Goal: Task Accomplishment & Management: Manage account settings

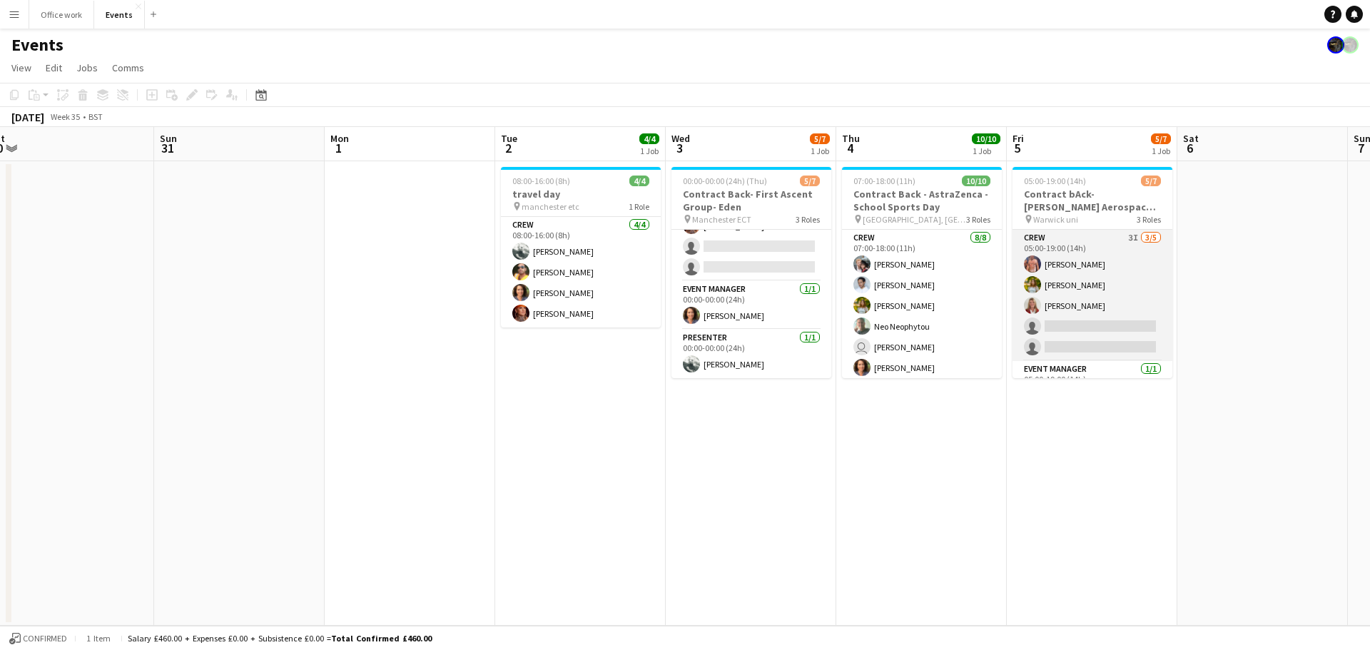
click at [1093, 302] on app-card-role "Crew 3I [DATE] 05:00-19:00 (14h) [PERSON_NAME] [PERSON_NAME] [PERSON_NAME] sing…" at bounding box center [1092, 295] width 160 height 131
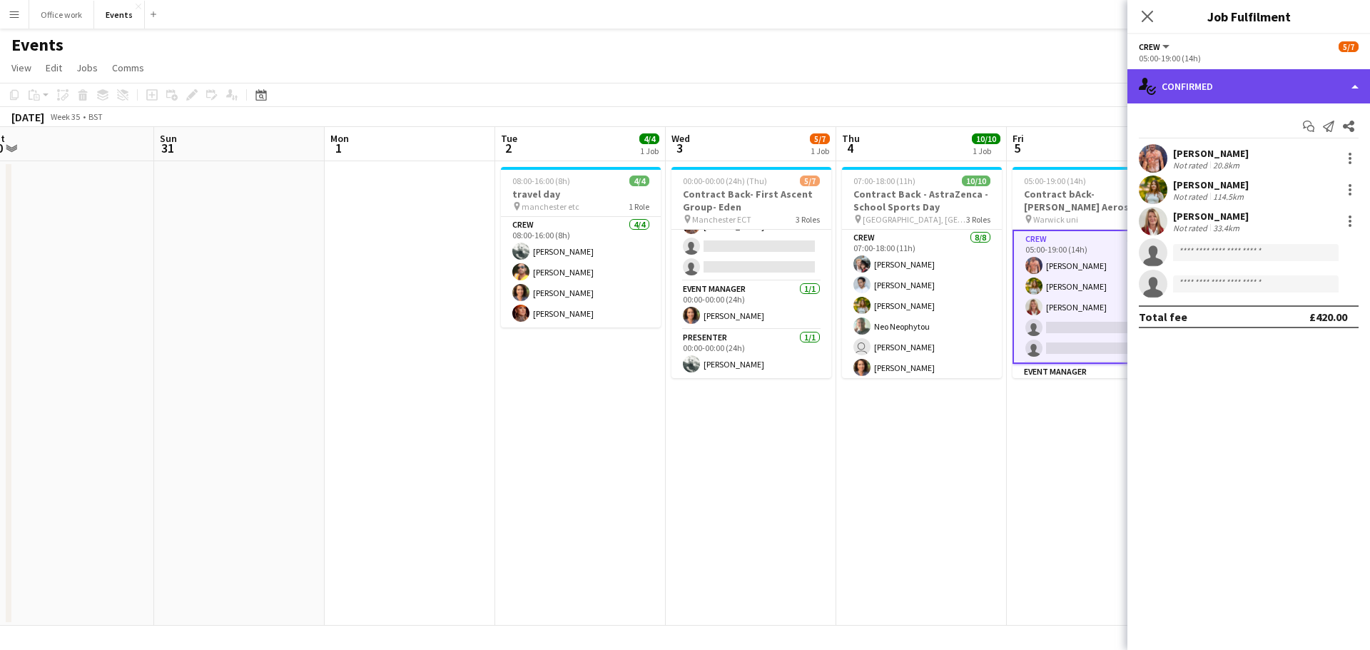
click at [1238, 90] on div "single-neutral-actions-check-2 Confirmed" at bounding box center [1248, 86] width 243 height 34
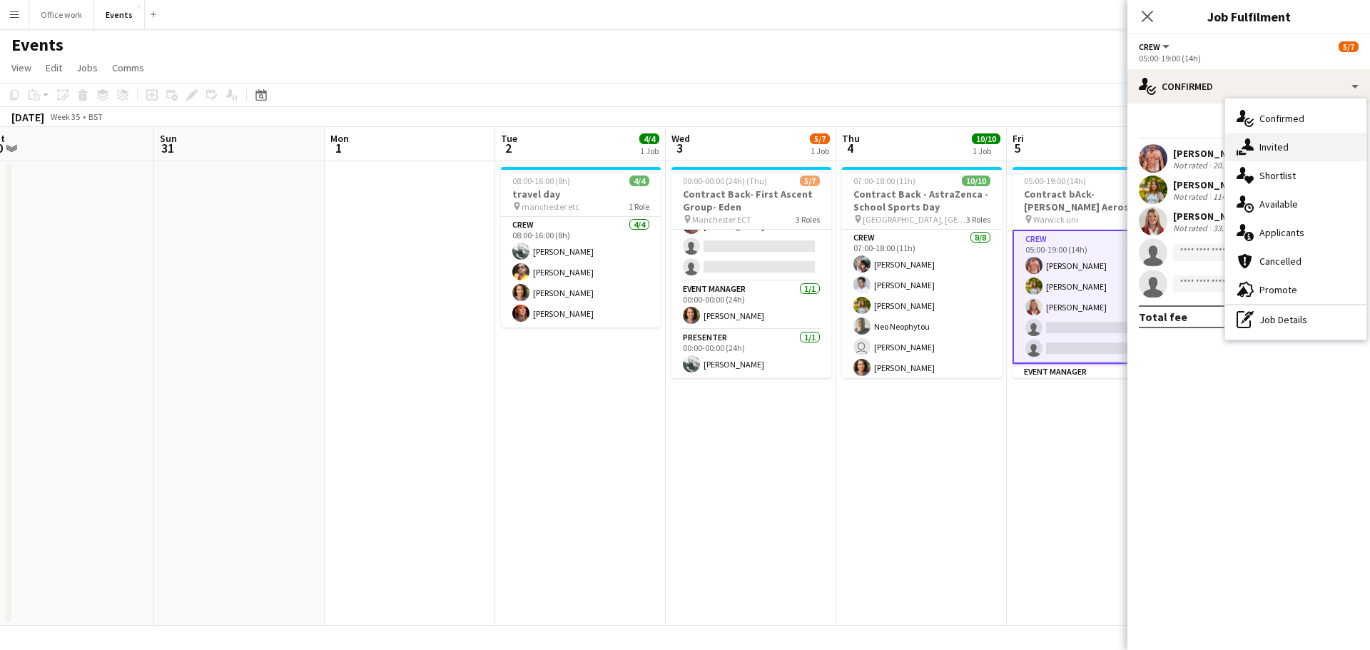
click at [1262, 148] on div "single-neutral-actions-share-1 Invited" at bounding box center [1295, 147] width 141 height 29
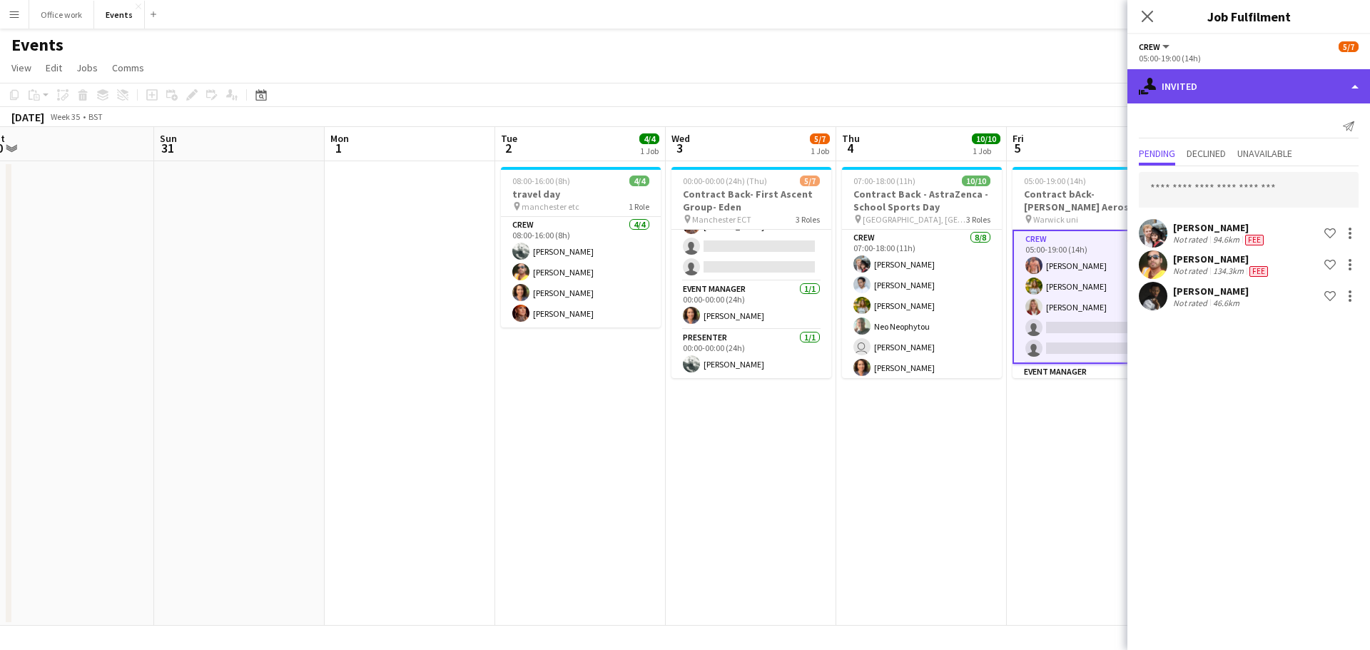
click at [1247, 97] on div "single-neutral-actions-share-1 Invited" at bounding box center [1248, 86] width 243 height 34
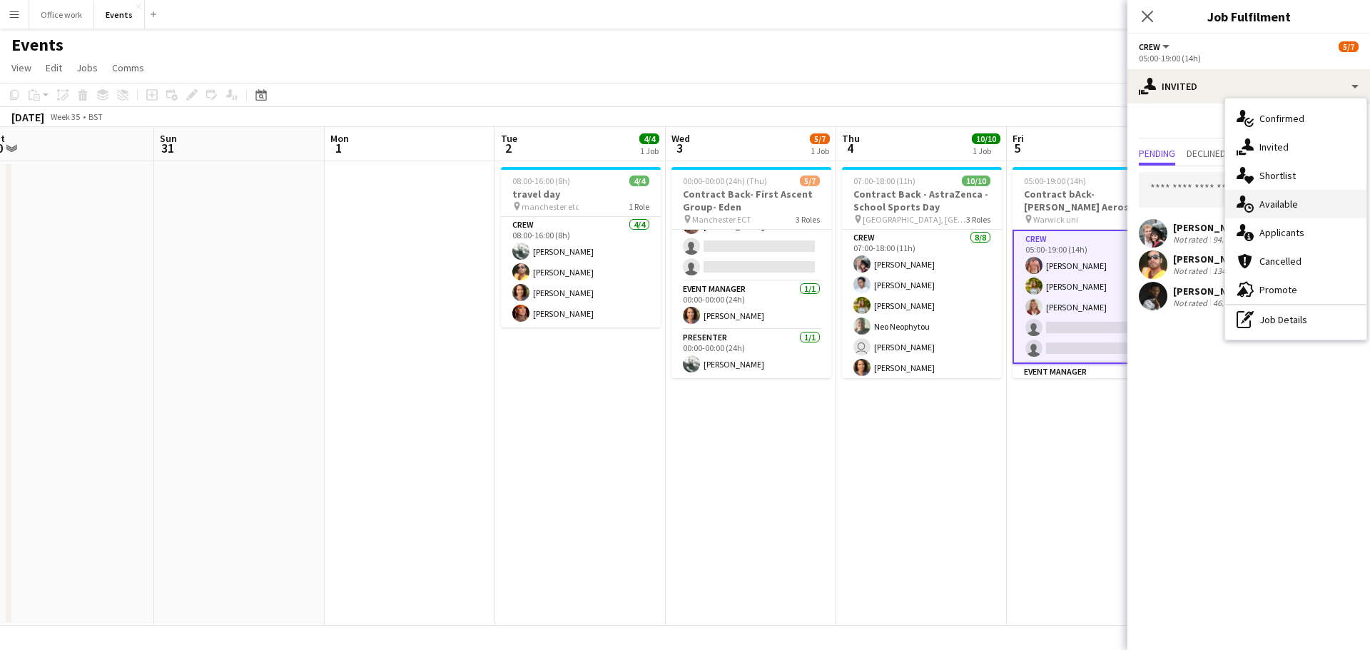
click at [1283, 198] on div "single-neutral-actions-upload Available" at bounding box center [1295, 204] width 141 height 29
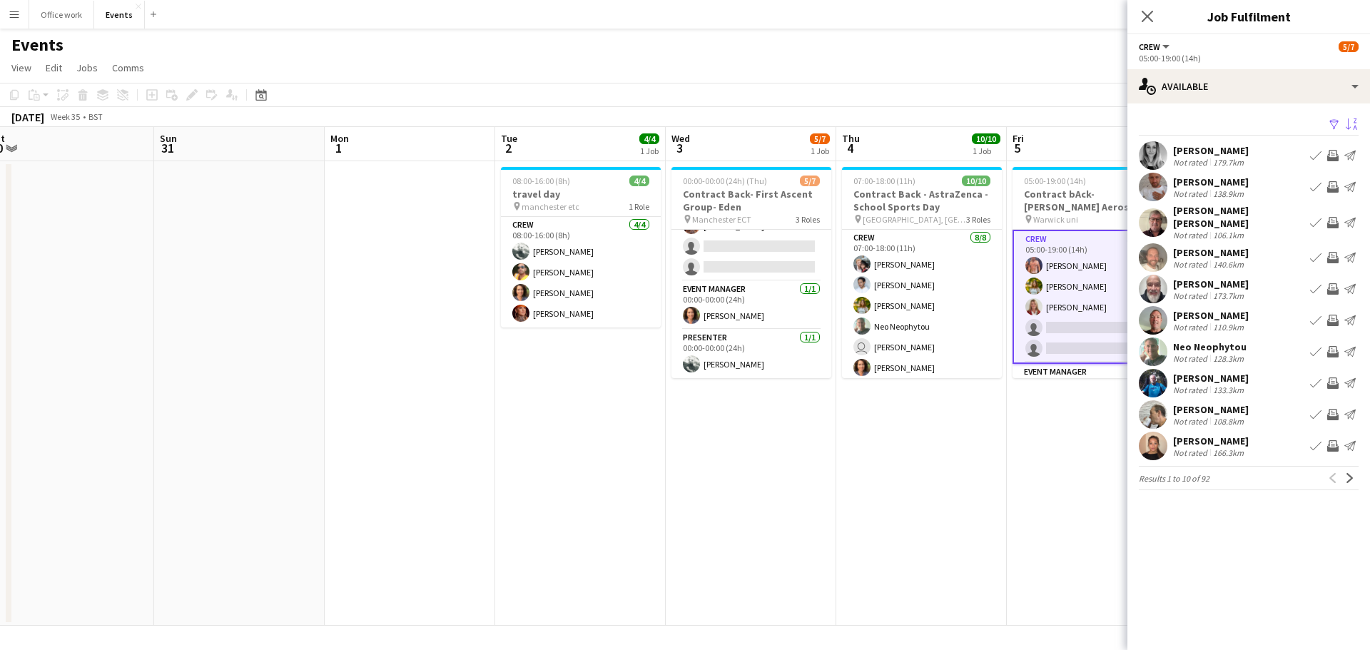
click at [1349, 122] on app-icon "Sort asc" at bounding box center [1350, 125] width 11 height 14
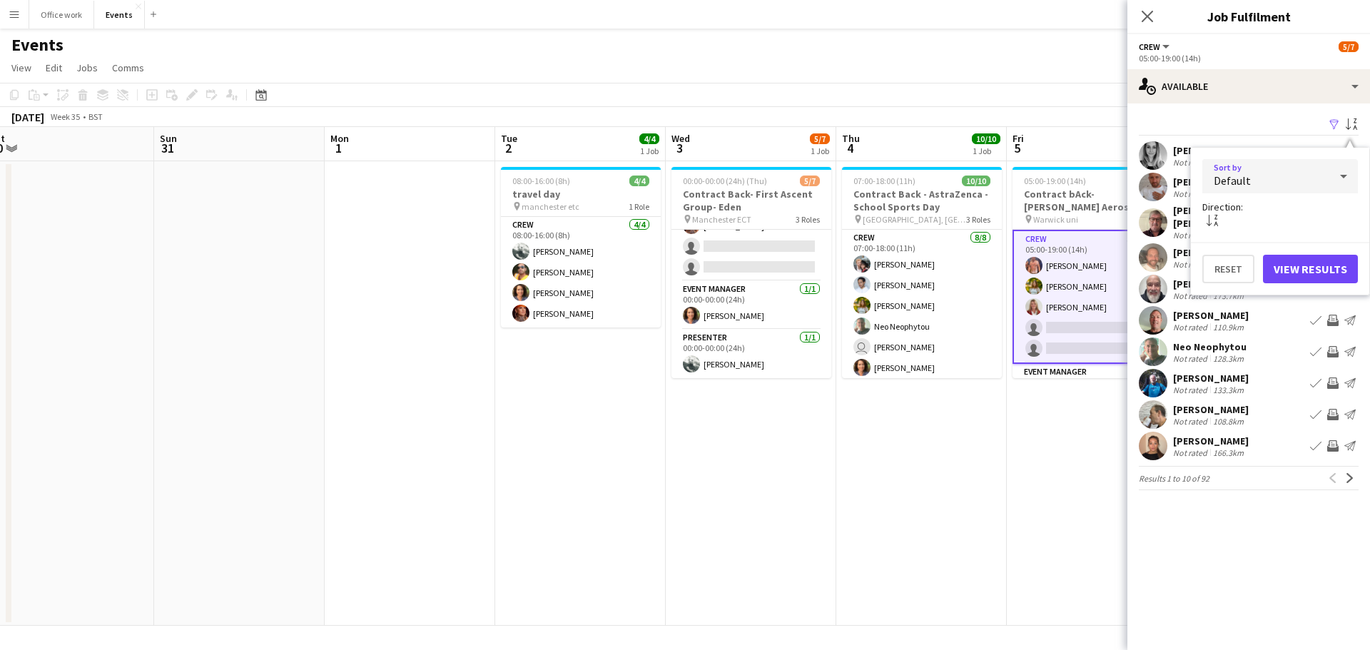
click at [1285, 189] on div "Default" at bounding box center [1265, 176] width 127 height 34
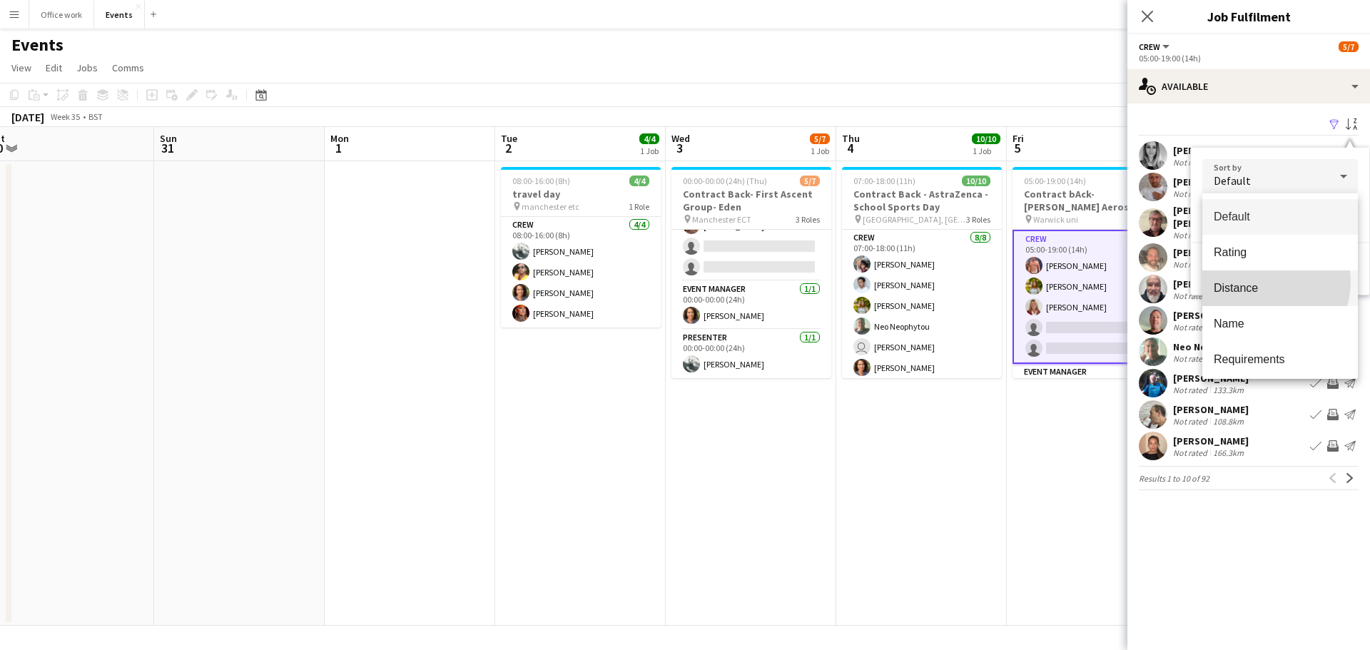
click at [1266, 282] on span "Distance" at bounding box center [1279, 288] width 133 height 14
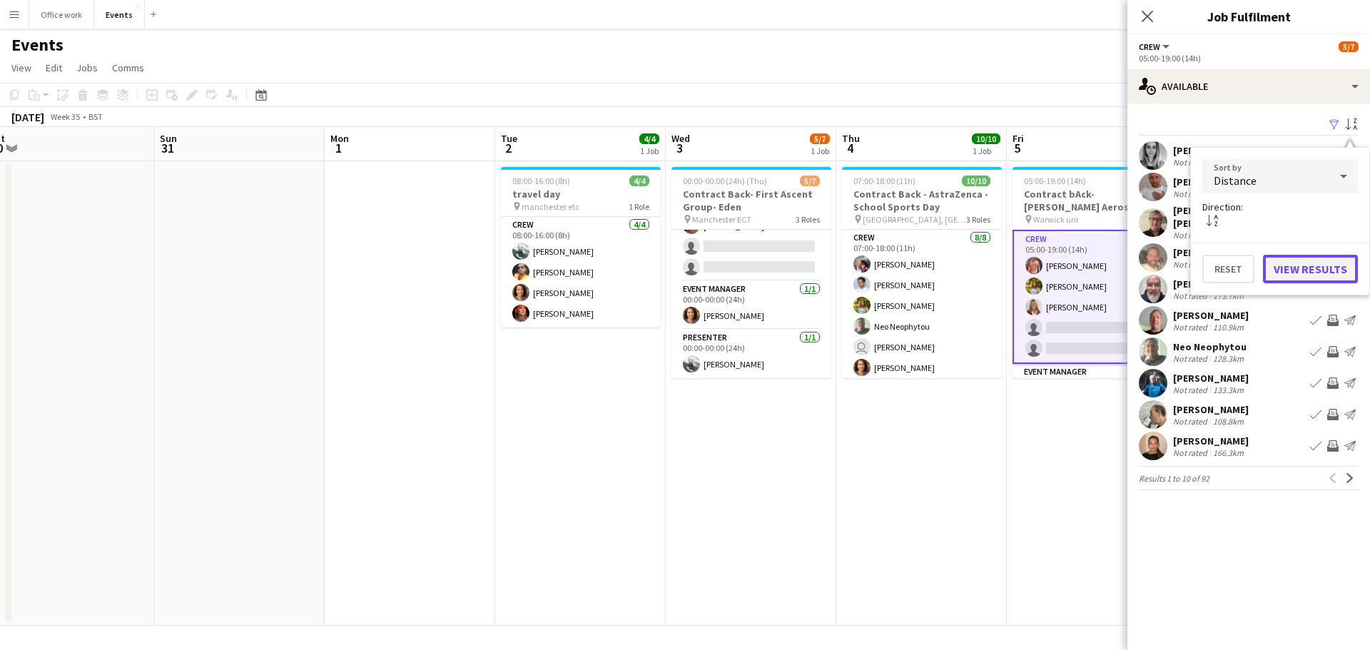
click at [1297, 262] on button "View Results" at bounding box center [1310, 269] width 95 height 29
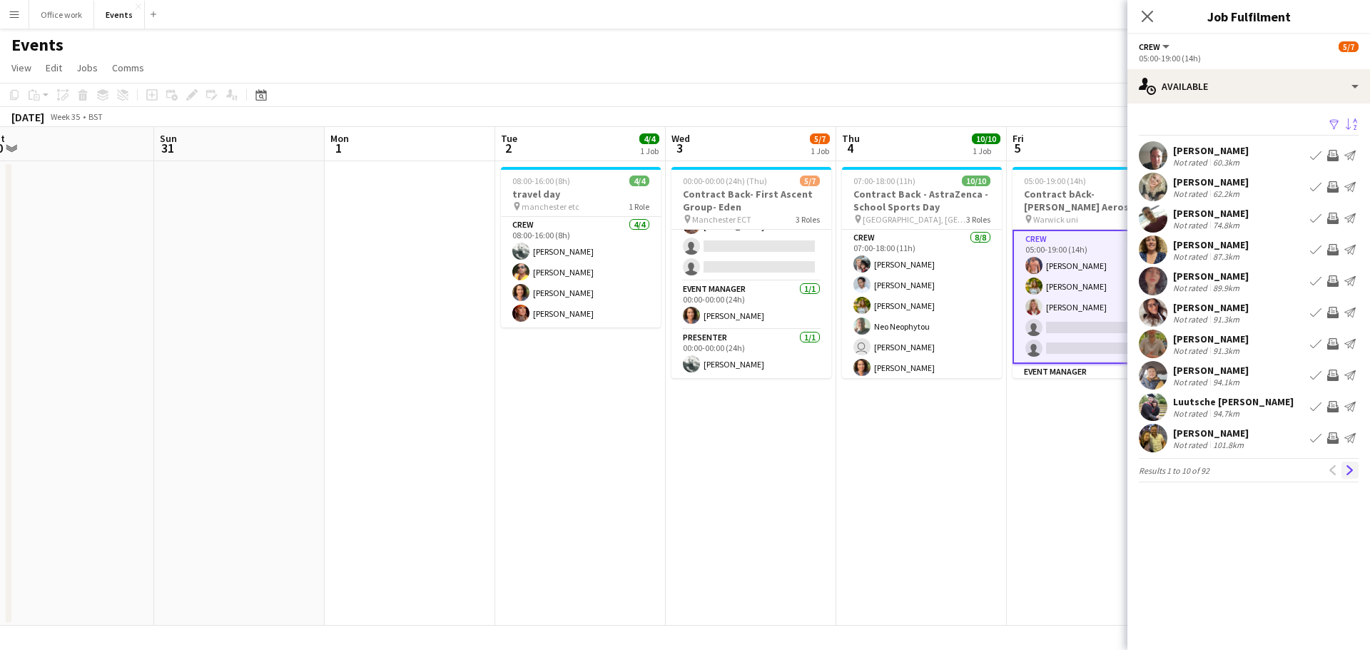
click at [1349, 468] on app-icon "Next" at bounding box center [1350, 470] width 10 height 10
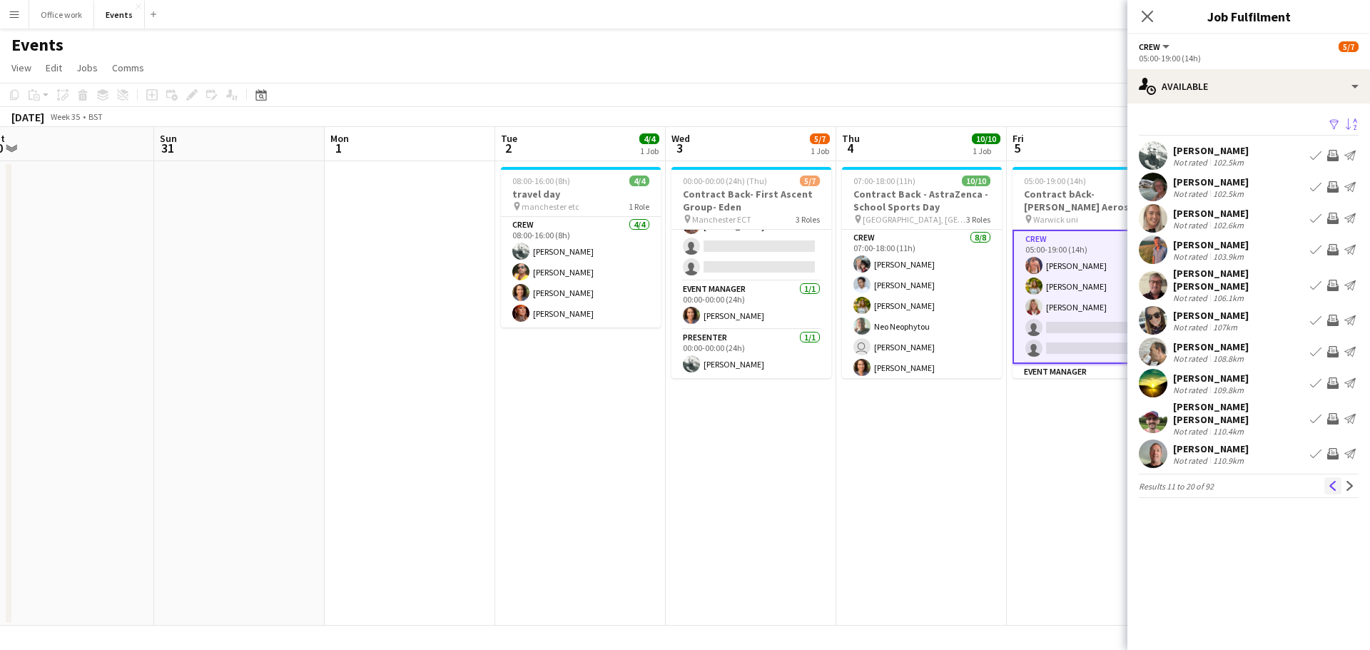
click at [1332, 481] on app-icon "Previous" at bounding box center [1332, 486] width 10 height 10
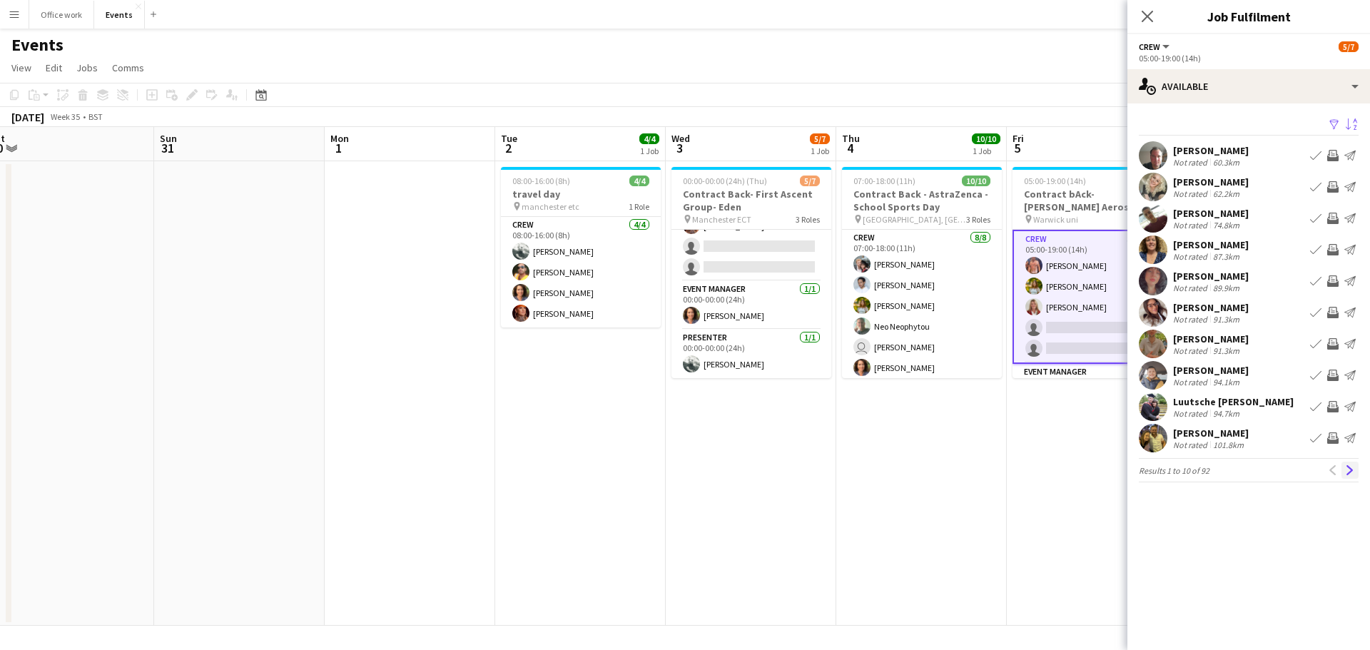
click at [1347, 471] on app-icon "Next" at bounding box center [1350, 470] width 10 height 10
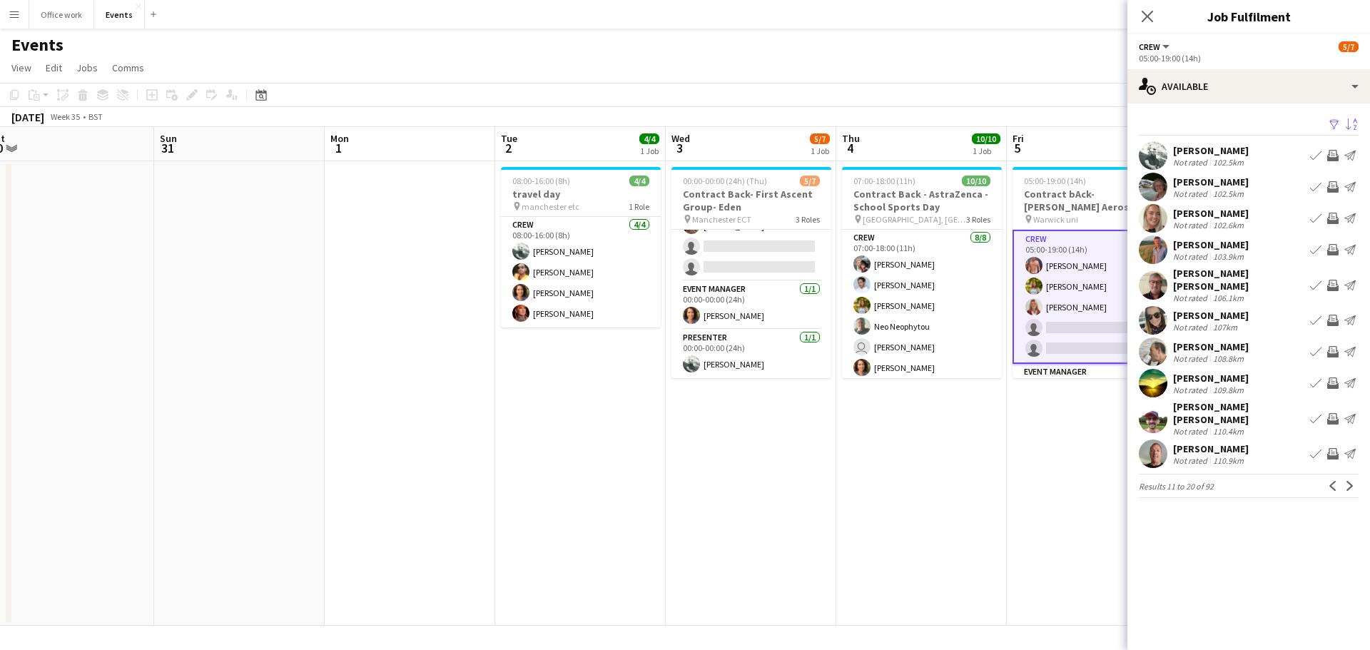
click at [1056, 262] on app-card-role "Crew 3I [DATE] 05:00-19:00 (14h) [PERSON_NAME] [PERSON_NAME] [PERSON_NAME] sing…" at bounding box center [1092, 297] width 160 height 134
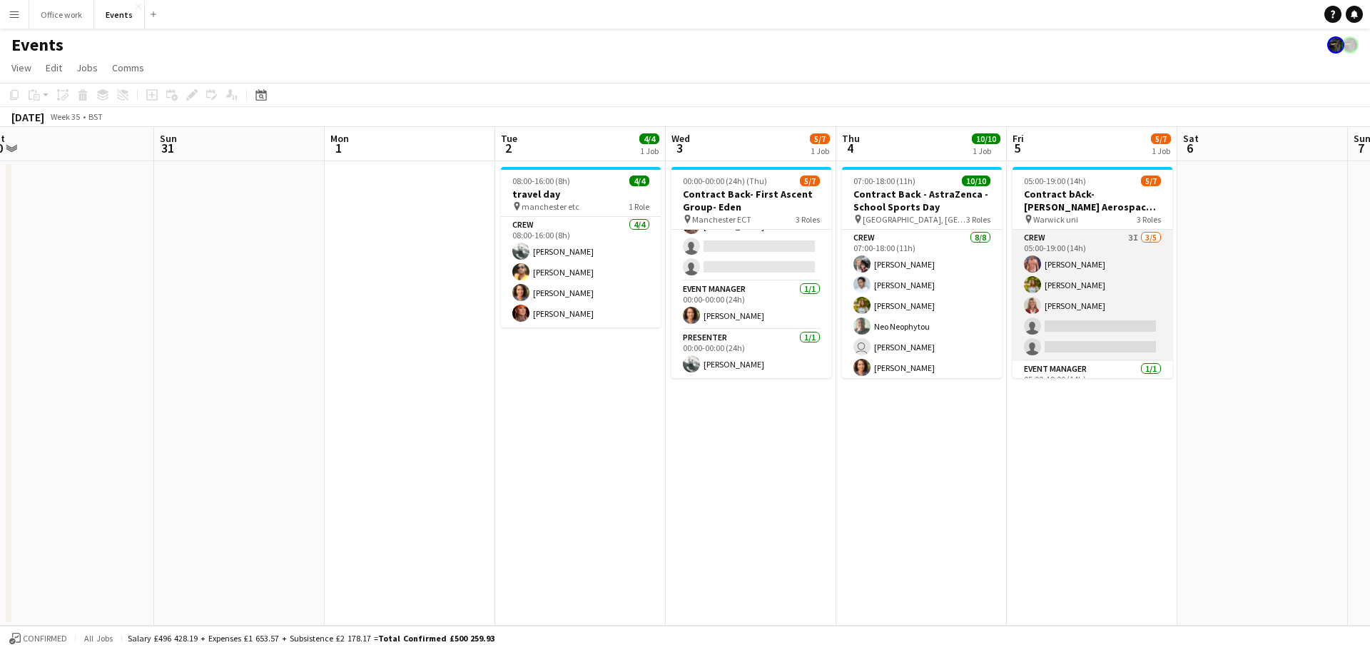
click at [1056, 262] on app-card-role "Crew 3I [DATE] 05:00-19:00 (14h) [PERSON_NAME] [PERSON_NAME] [PERSON_NAME] sing…" at bounding box center [1092, 295] width 160 height 131
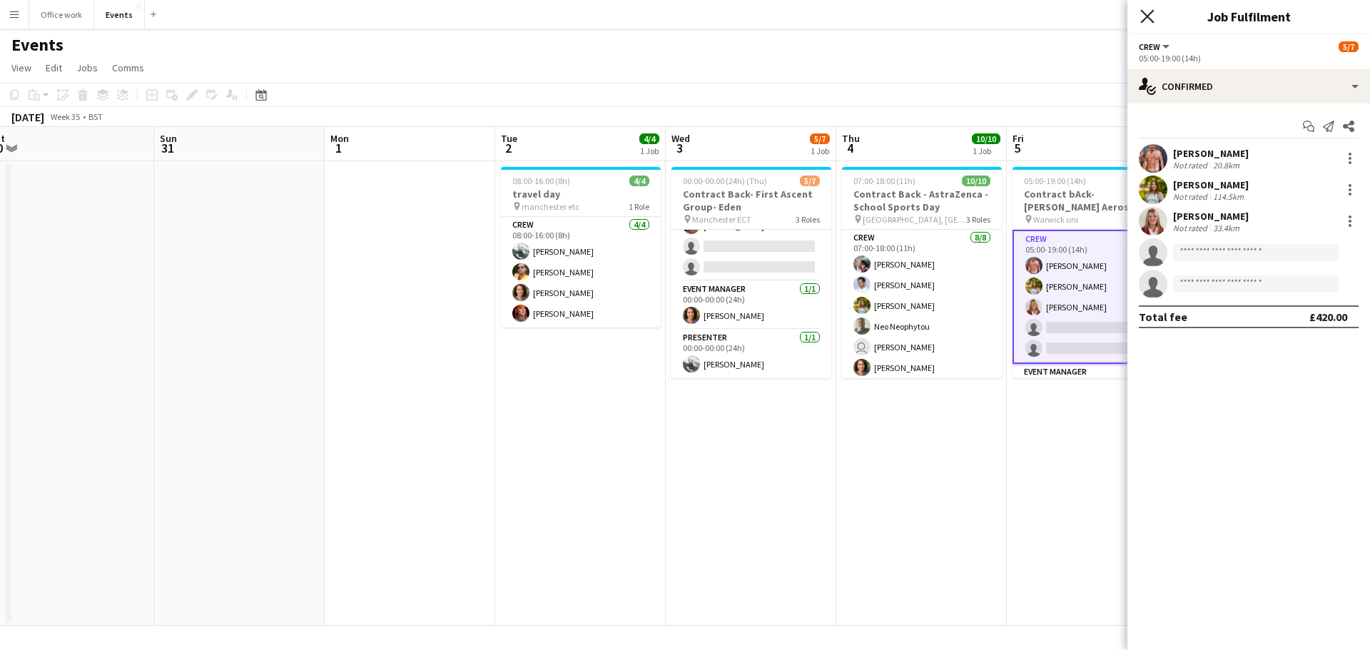
click at [1146, 9] on icon "Close pop-in" at bounding box center [1147, 16] width 14 height 14
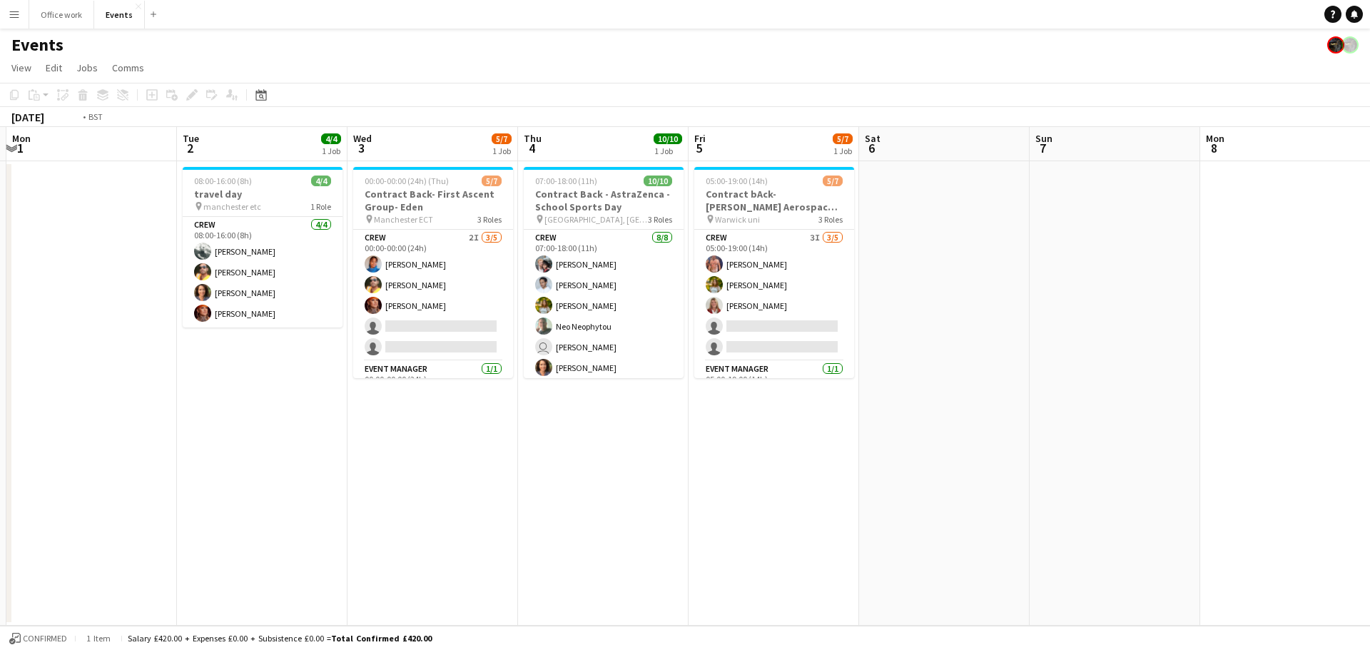
scroll to position [0, 331]
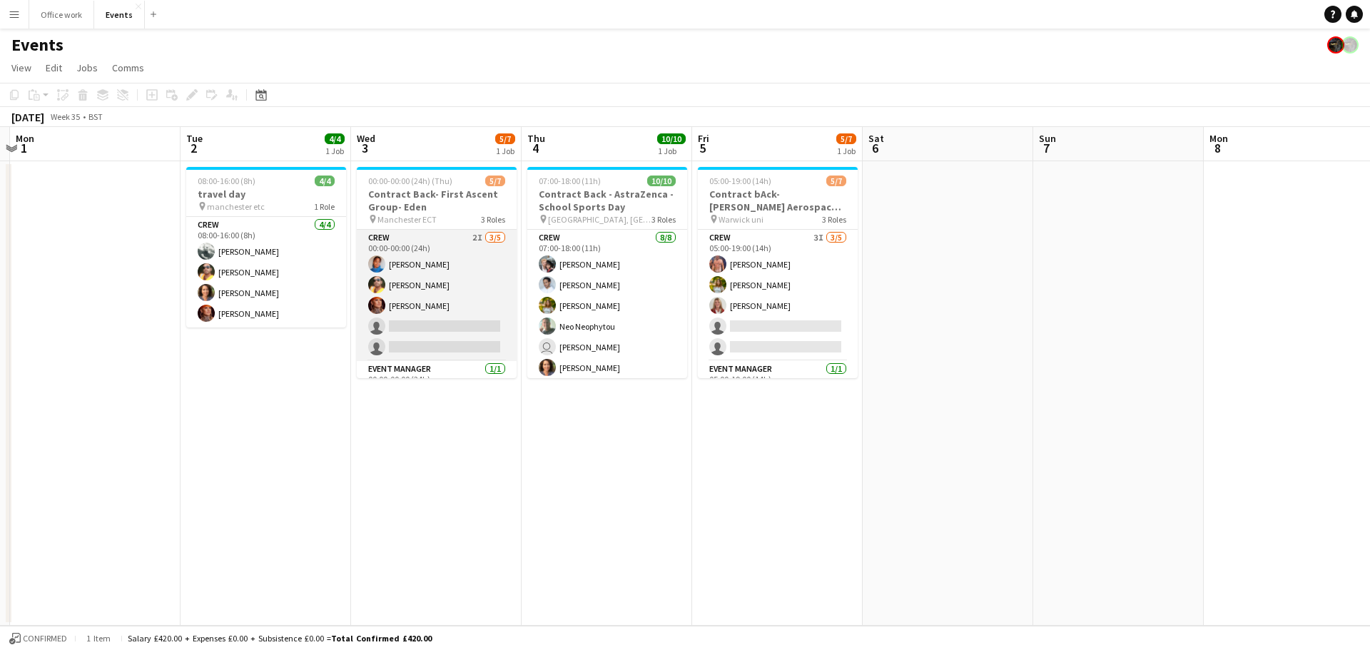
click at [447, 265] on app-card-role "Crew 2I [DATE] 00:00-00:00 (24h) [PERSON_NAME] Denim [PERSON_NAME] [PERSON_NAME…" at bounding box center [437, 295] width 160 height 131
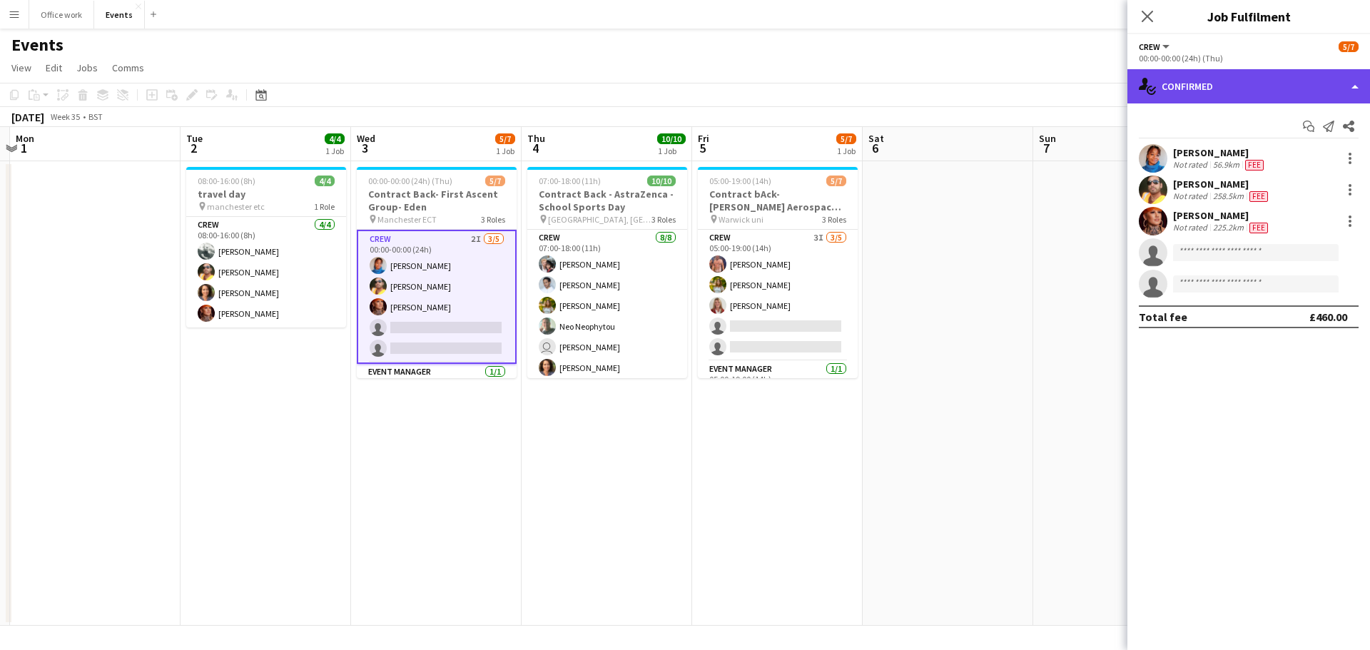
click at [1173, 93] on div "single-neutral-actions-check-2 Confirmed" at bounding box center [1248, 86] width 243 height 34
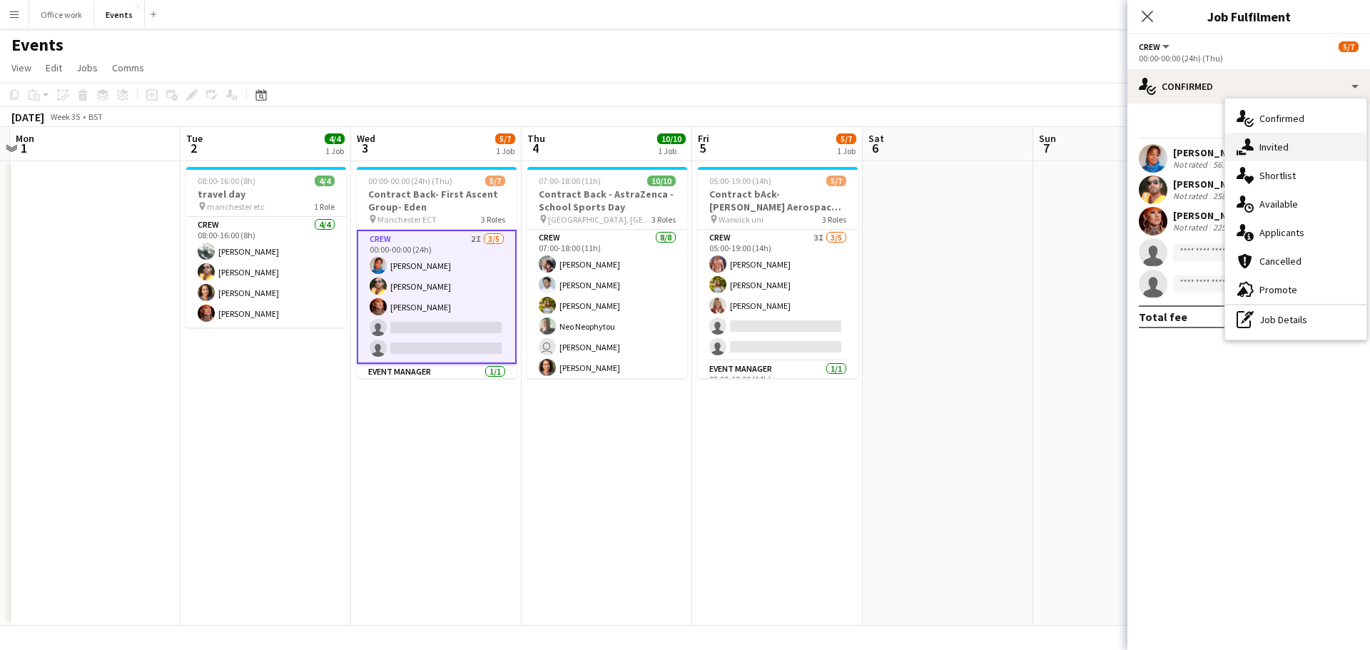
click at [1235, 154] on div "single-neutral-actions-share-1 Invited" at bounding box center [1295, 147] width 141 height 29
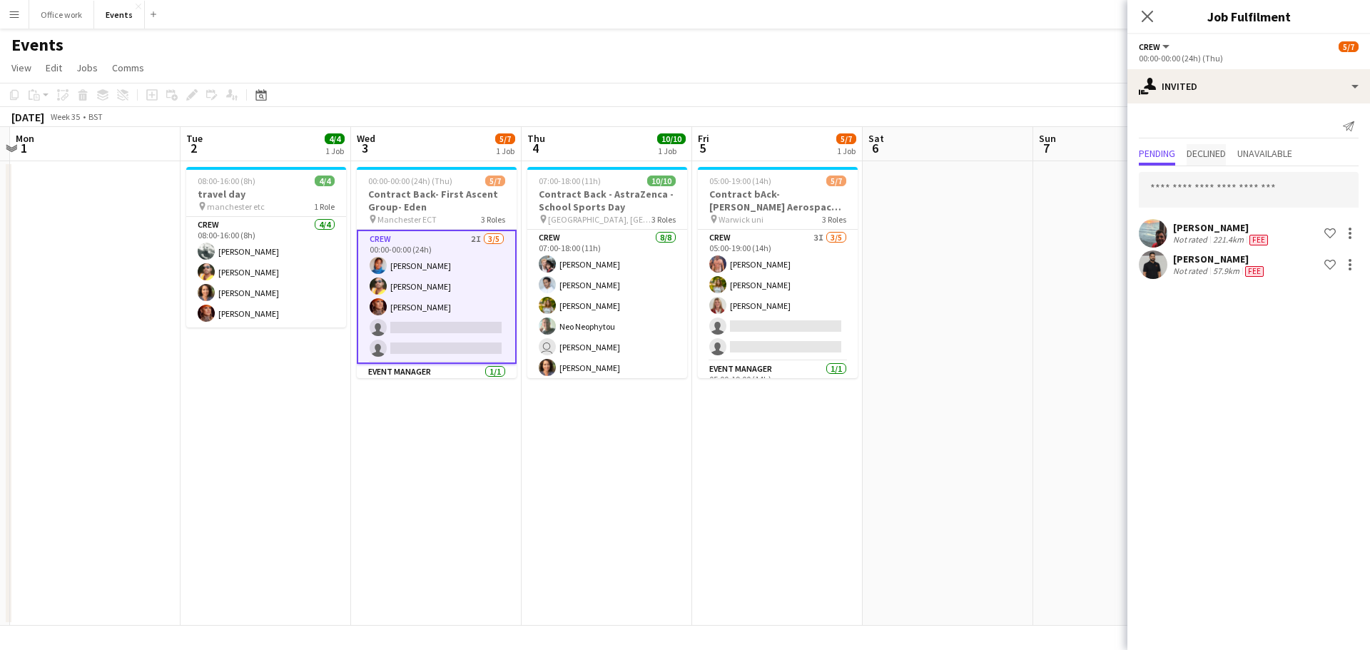
click at [1217, 154] on span "Declined" at bounding box center [1205, 153] width 39 height 10
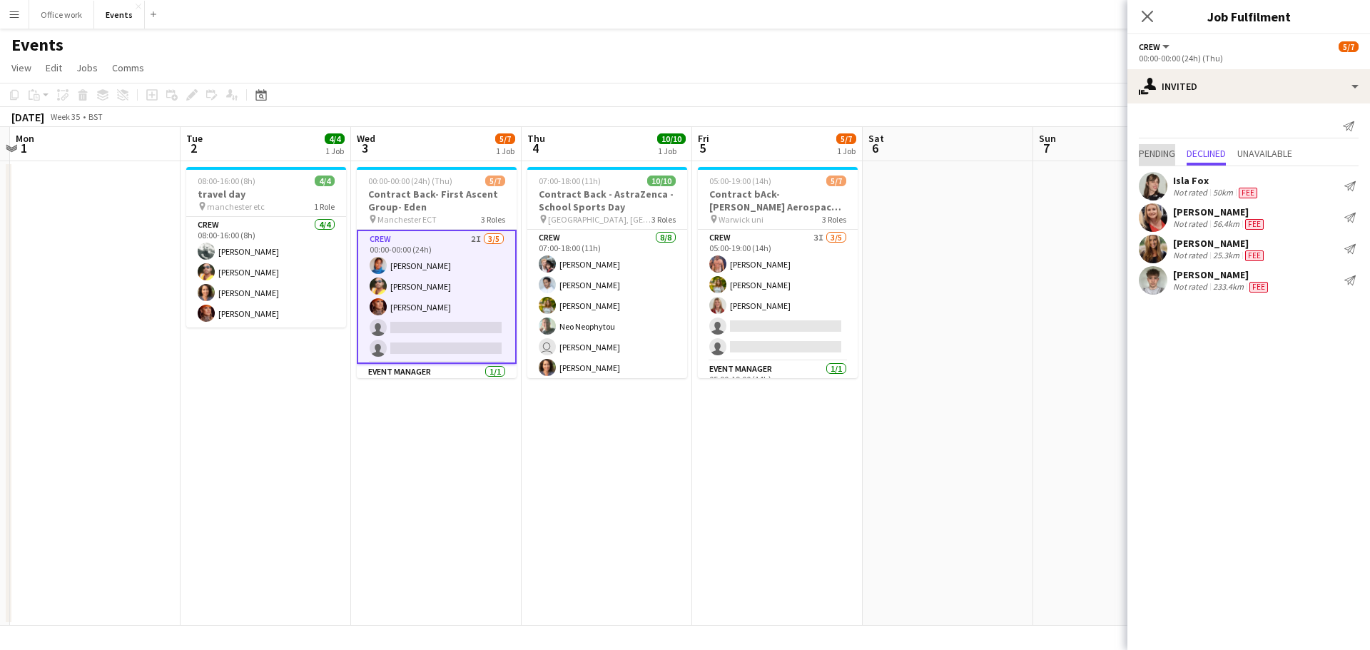
click at [1163, 146] on span "Pending" at bounding box center [1156, 154] width 36 height 21
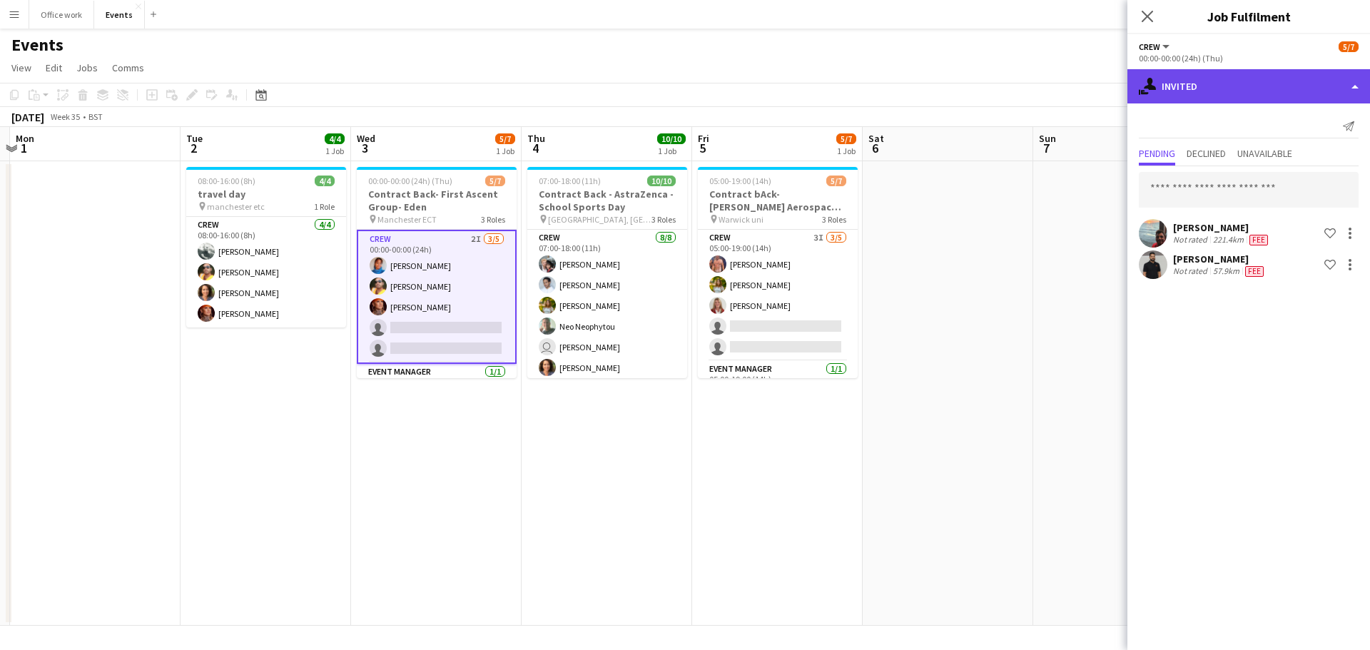
click at [1239, 88] on div "single-neutral-actions-share-1 Invited" at bounding box center [1248, 86] width 243 height 34
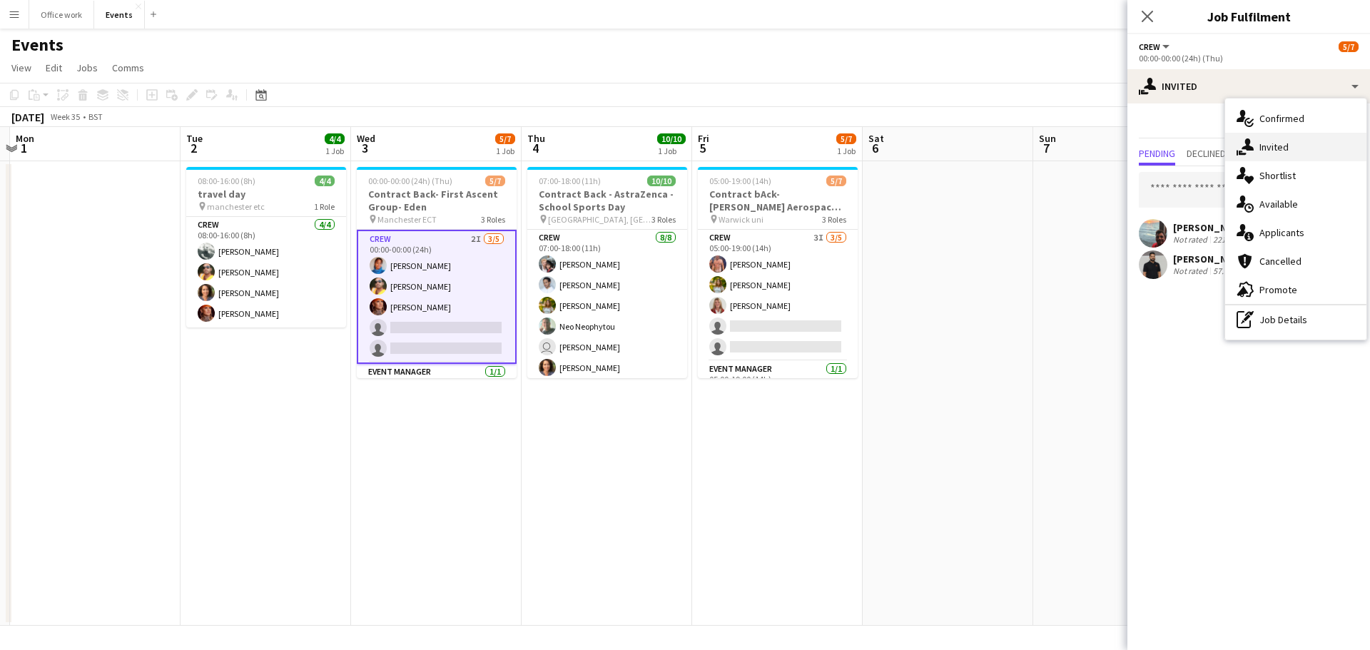
click at [1273, 151] on div "single-neutral-actions-share-1 Invited" at bounding box center [1295, 147] width 141 height 29
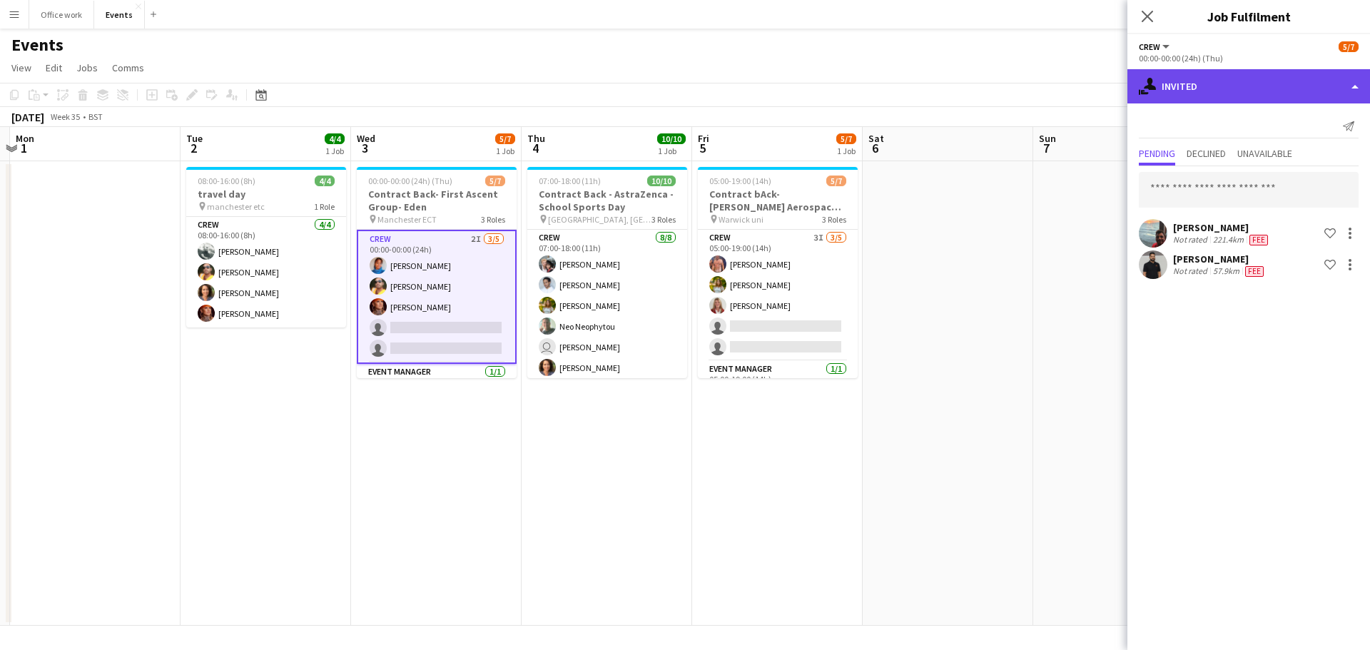
click at [1206, 76] on div "single-neutral-actions-share-1 Invited" at bounding box center [1248, 86] width 243 height 34
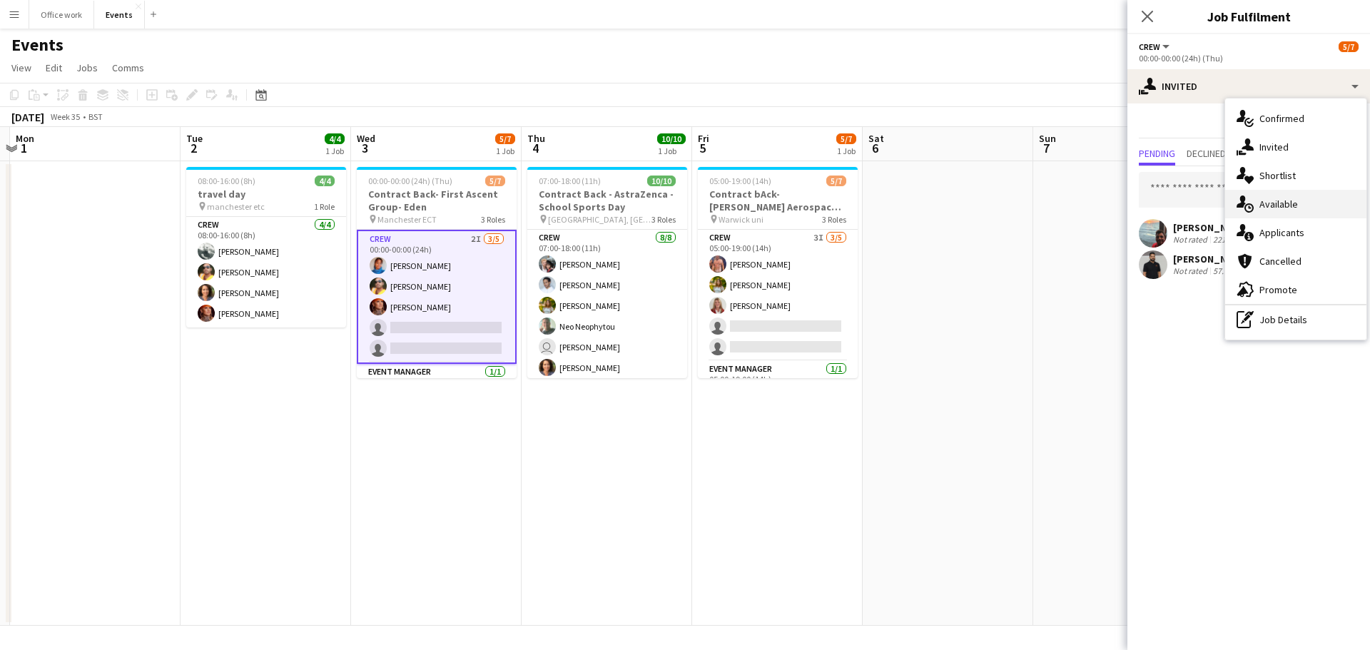
click at [1261, 197] on div "single-neutral-actions-upload Available" at bounding box center [1295, 204] width 141 height 29
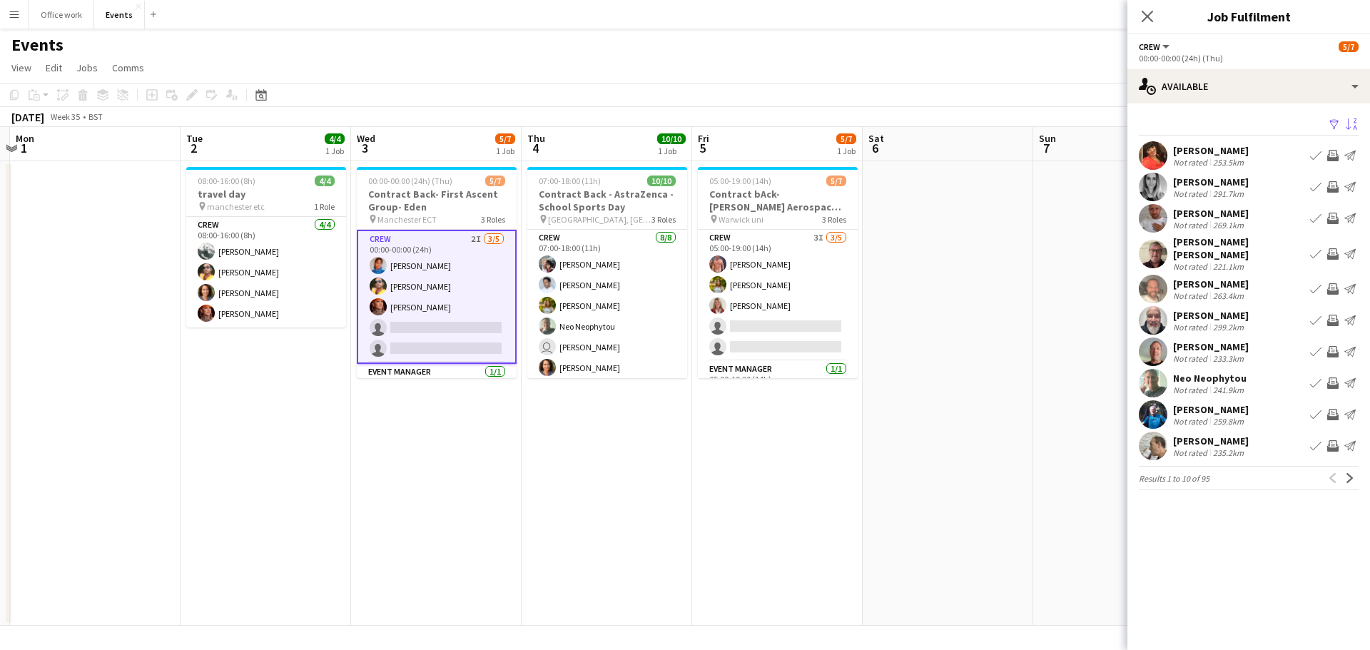
click at [1346, 122] on app-icon "Sort asc" at bounding box center [1350, 125] width 11 height 14
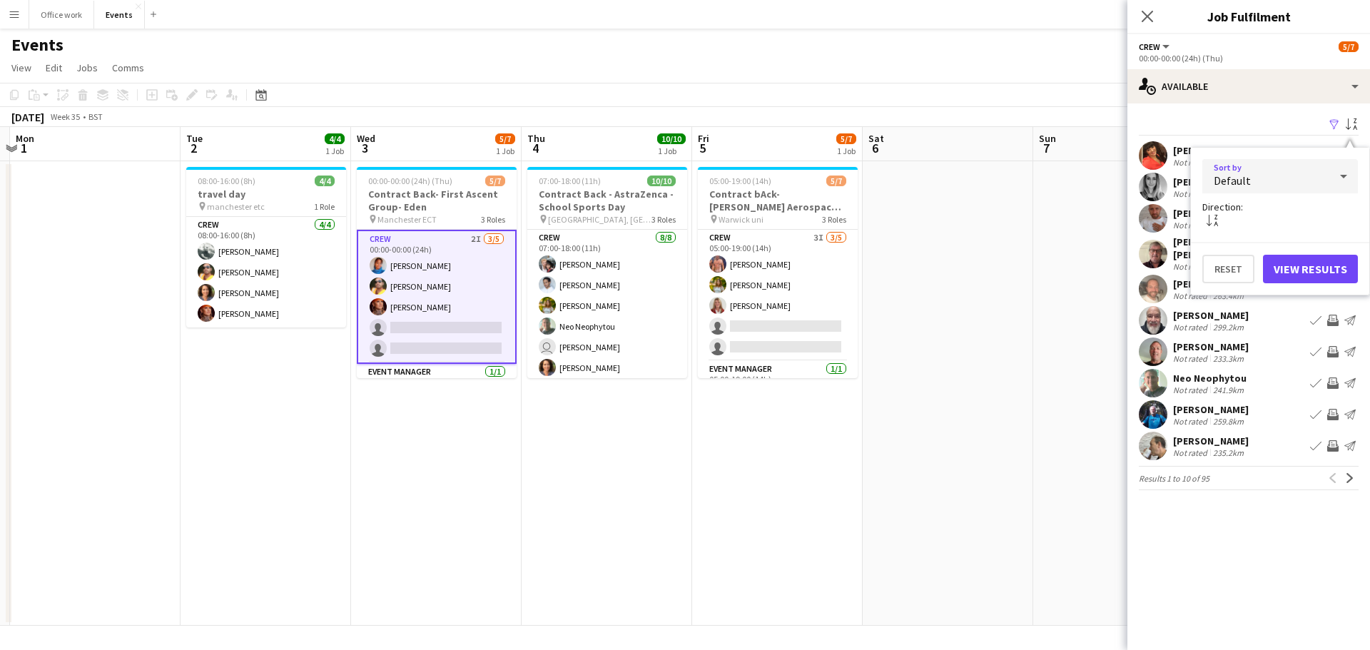
click at [1271, 180] on div "Default" at bounding box center [1265, 176] width 127 height 34
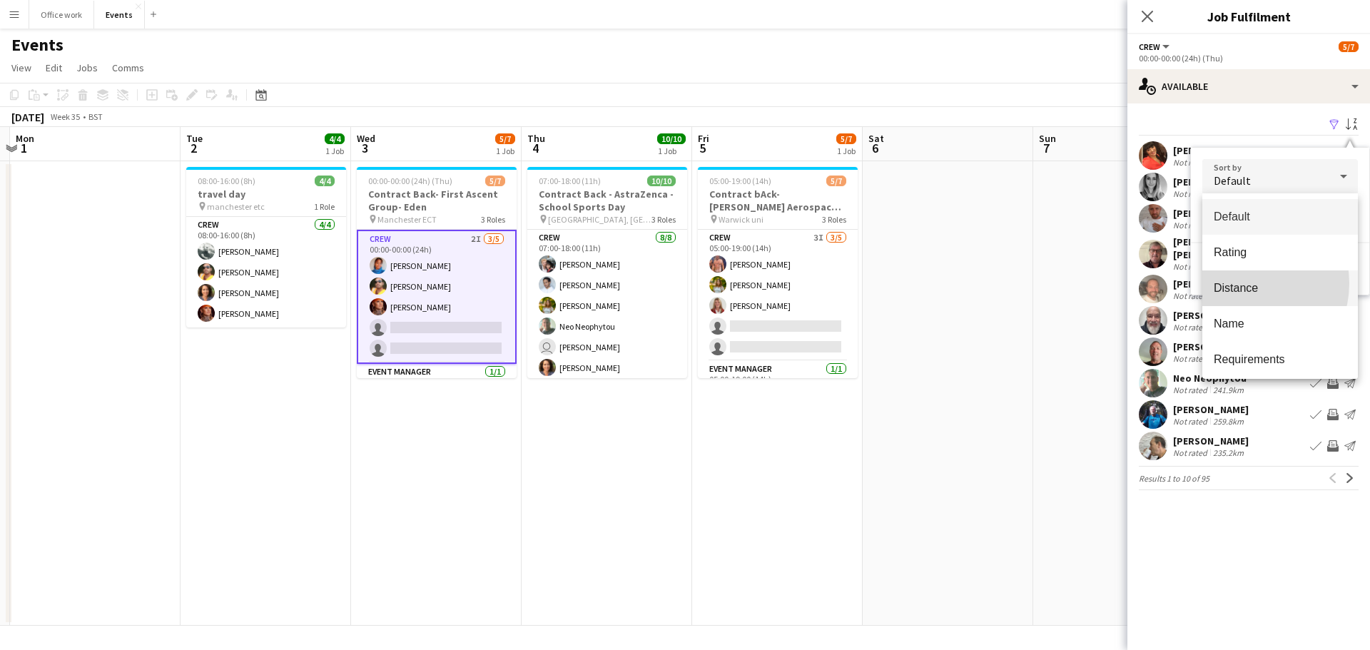
click at [1243, 283] on span "Distance" at bounding box center [1279, 288] width 133 height 14
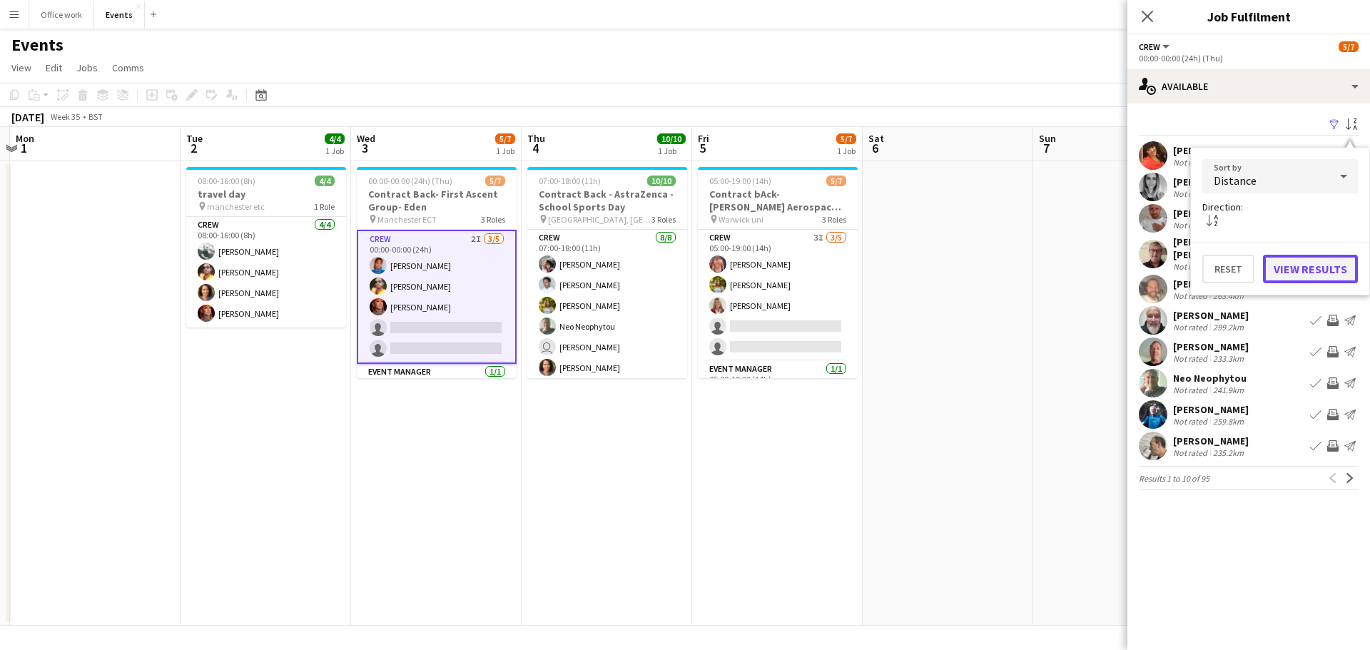
click at [1300, 268] on button "View Results" at bounding box center [1310, 269] width 95 height 29
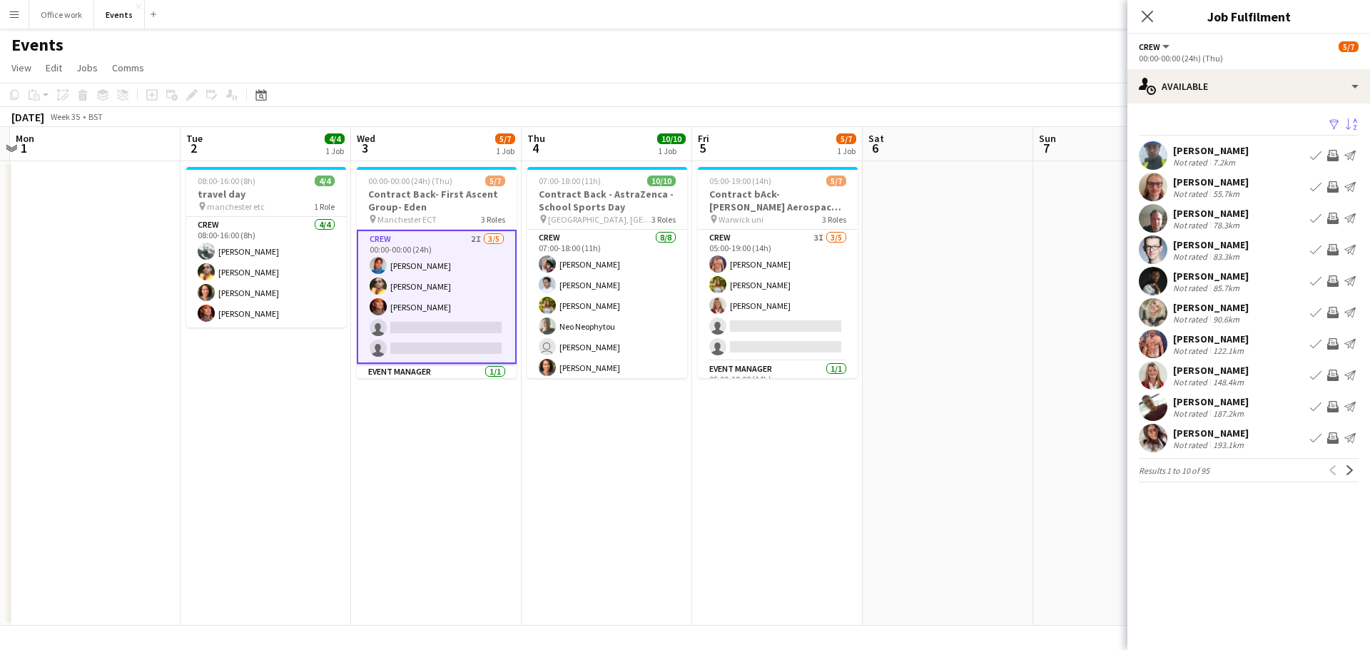
click at [1333, 280] on app-icon "Invite crew" at bounding box center [1332, 280] width 11 height 11
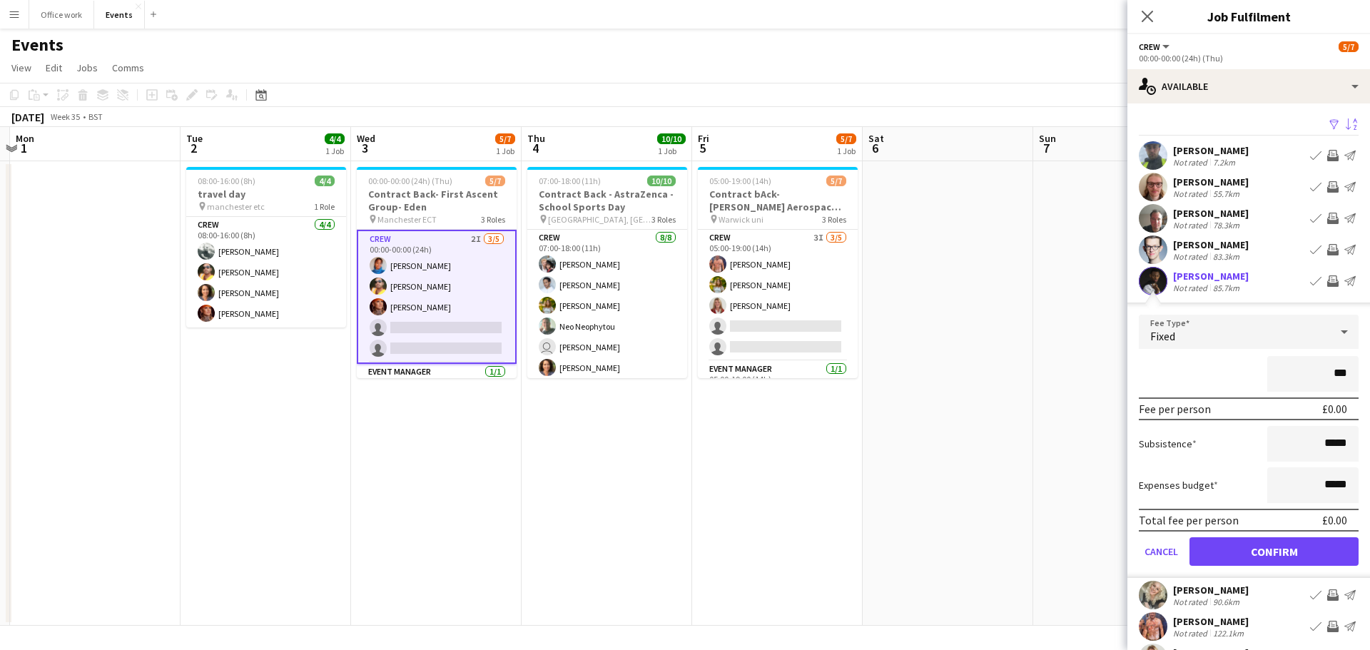
type input "**"
type input "*******"
click at [1260, 553] on button "Confirm" at bounding box center [1273, 551] width 169 height 29
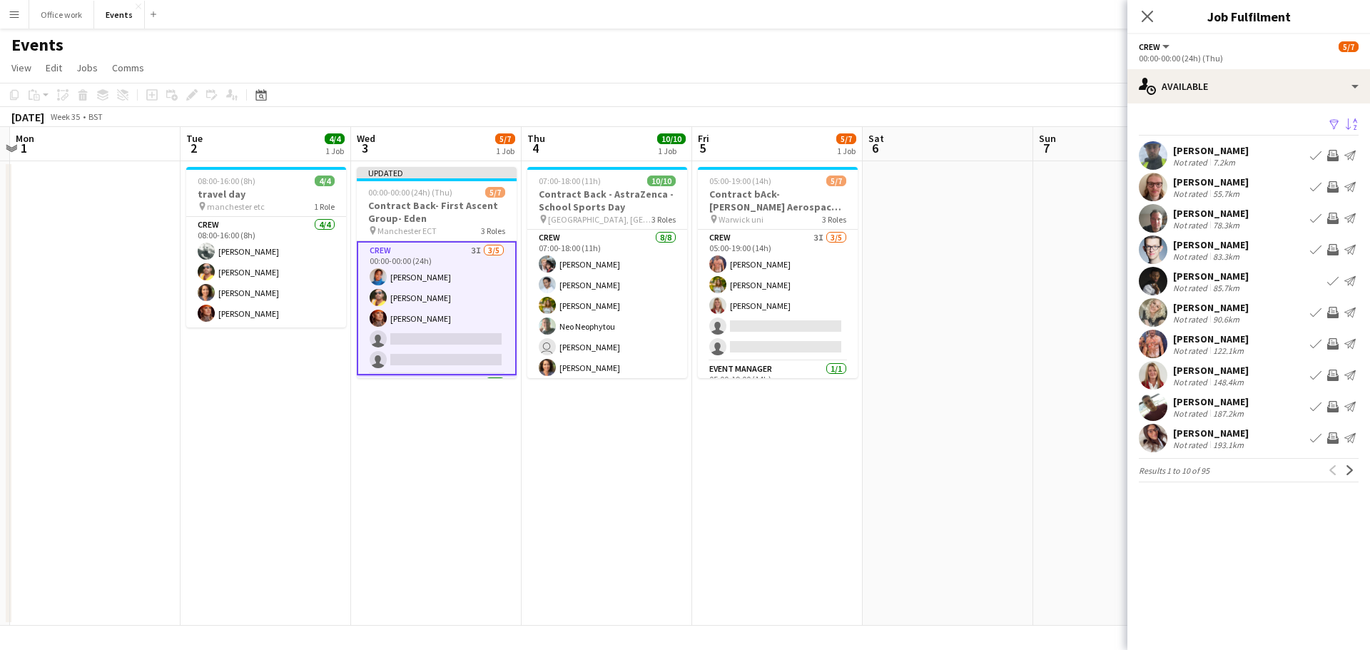
click at [1327, 154] on app-icon "Invite crew" at bounding box center [1332, 155] width 11 height 11
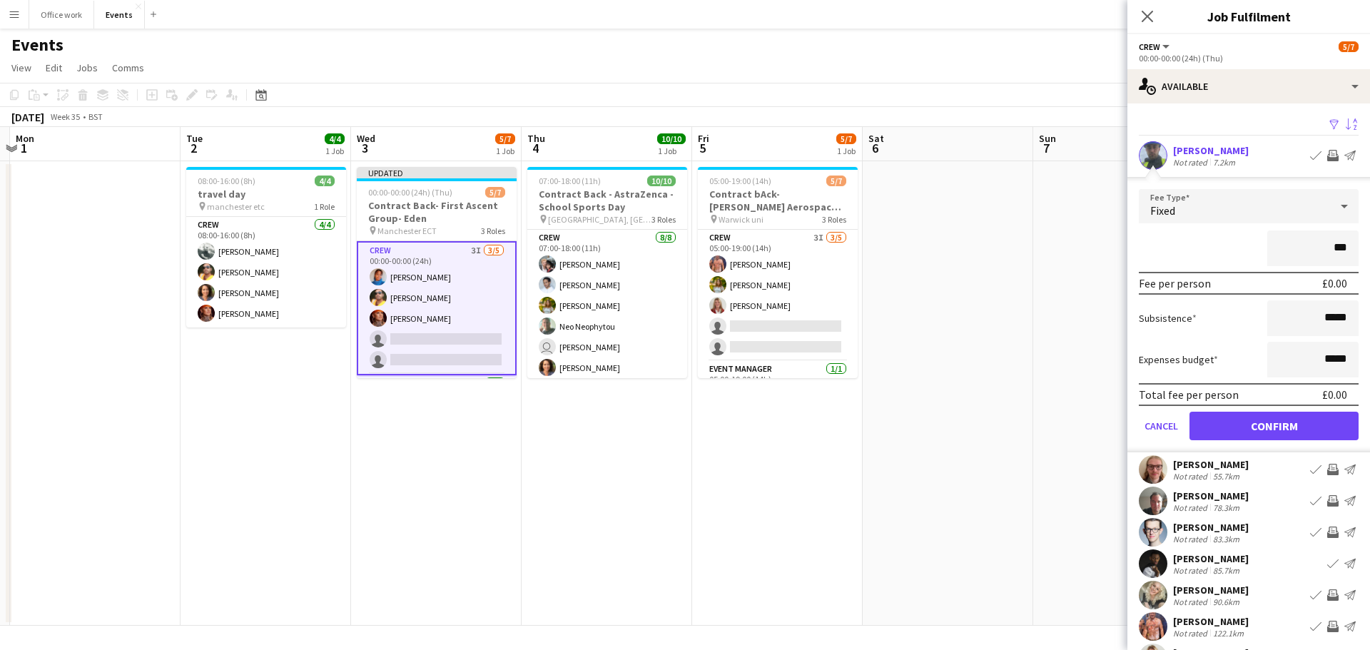
type input "**"
type input "*******"
click at [1263, 421] on button "Confirm" at bounding box center [1273, 426] width 169 height 29
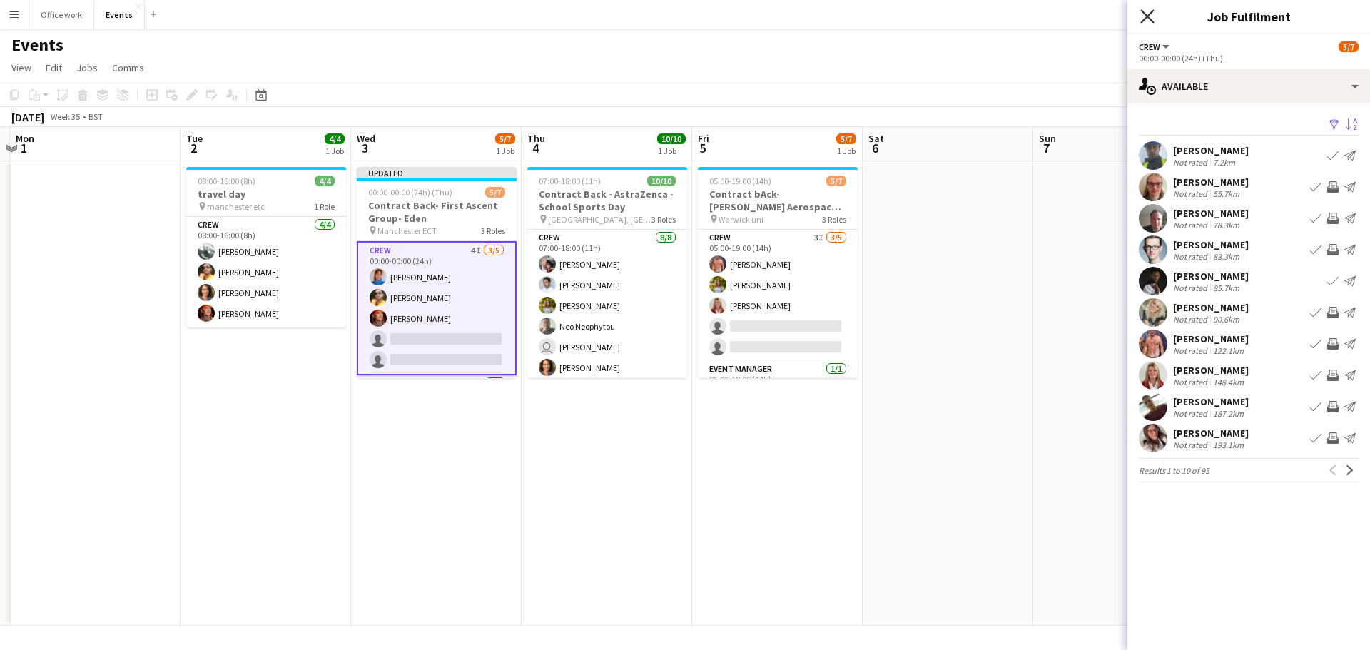
click at [1151, 11] on icon at bounding box center [1147, 16] width 14 height 14
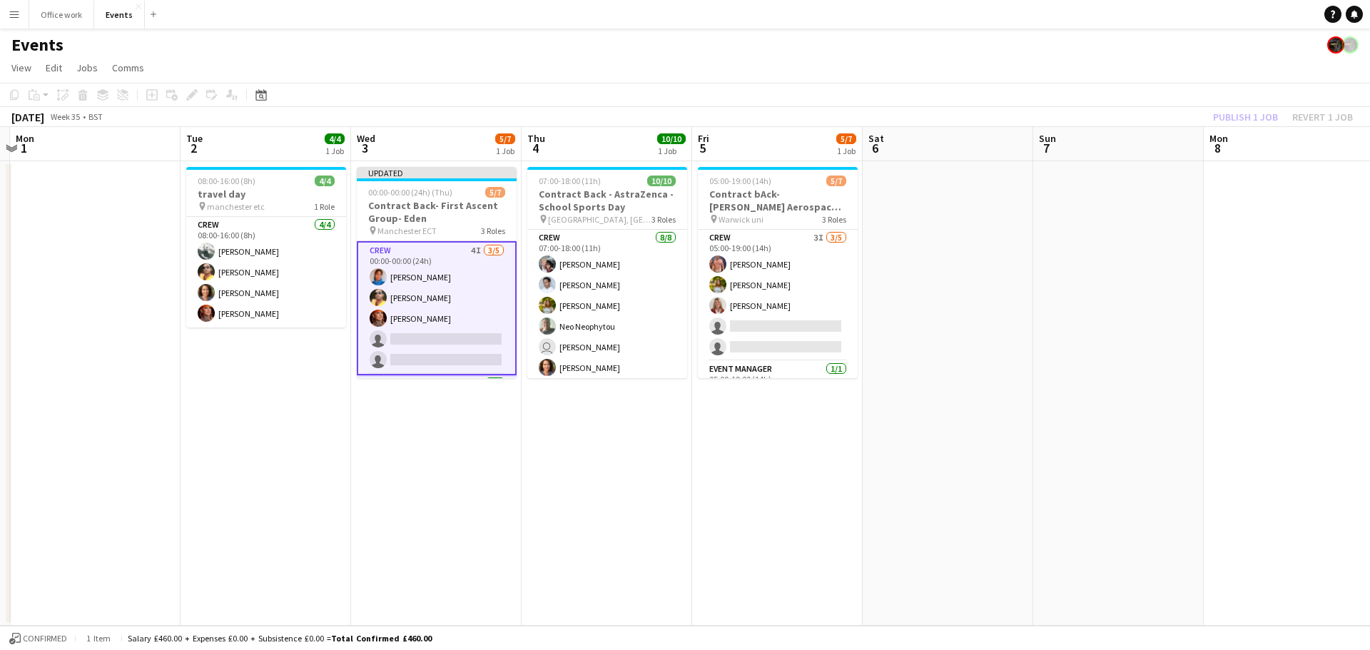
click at [1238, 112] on div "Publish 1 job Revert 1 job" at bounding box center [1282, 117] width 174 height 19
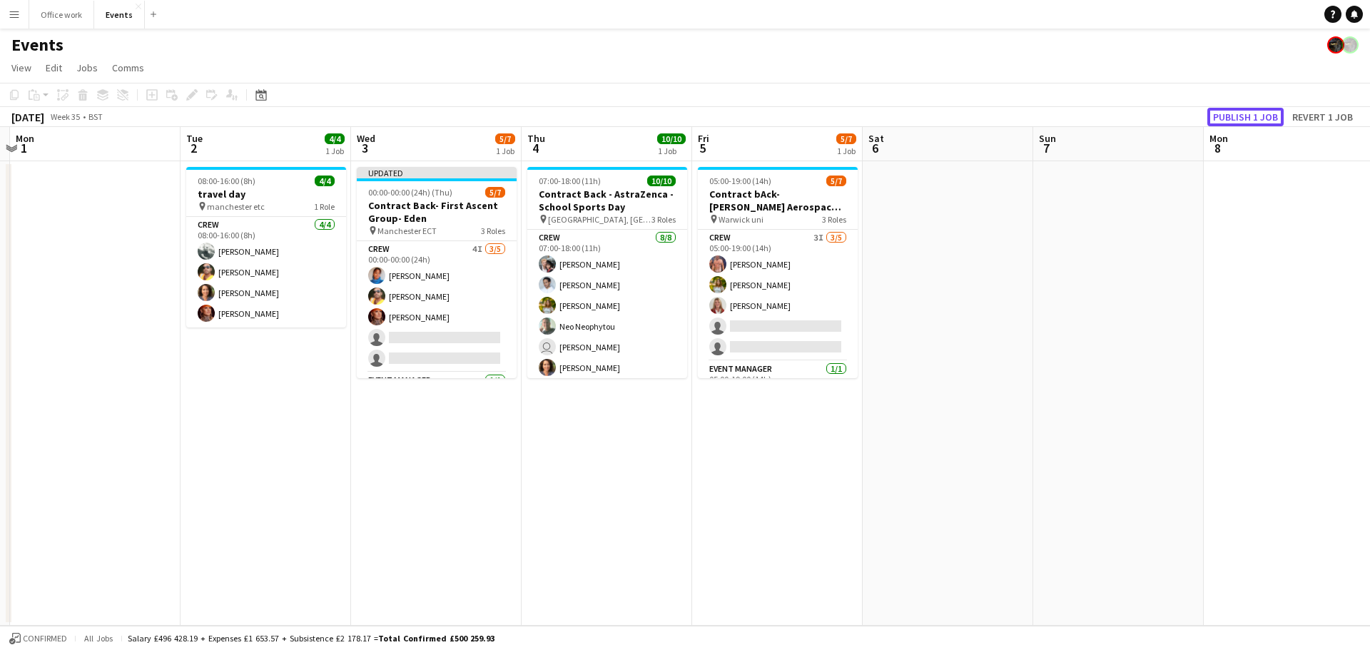
click at [1238, 112] on button "Publish 1 job" at bounding box center [1245, 117] width 76 height 19
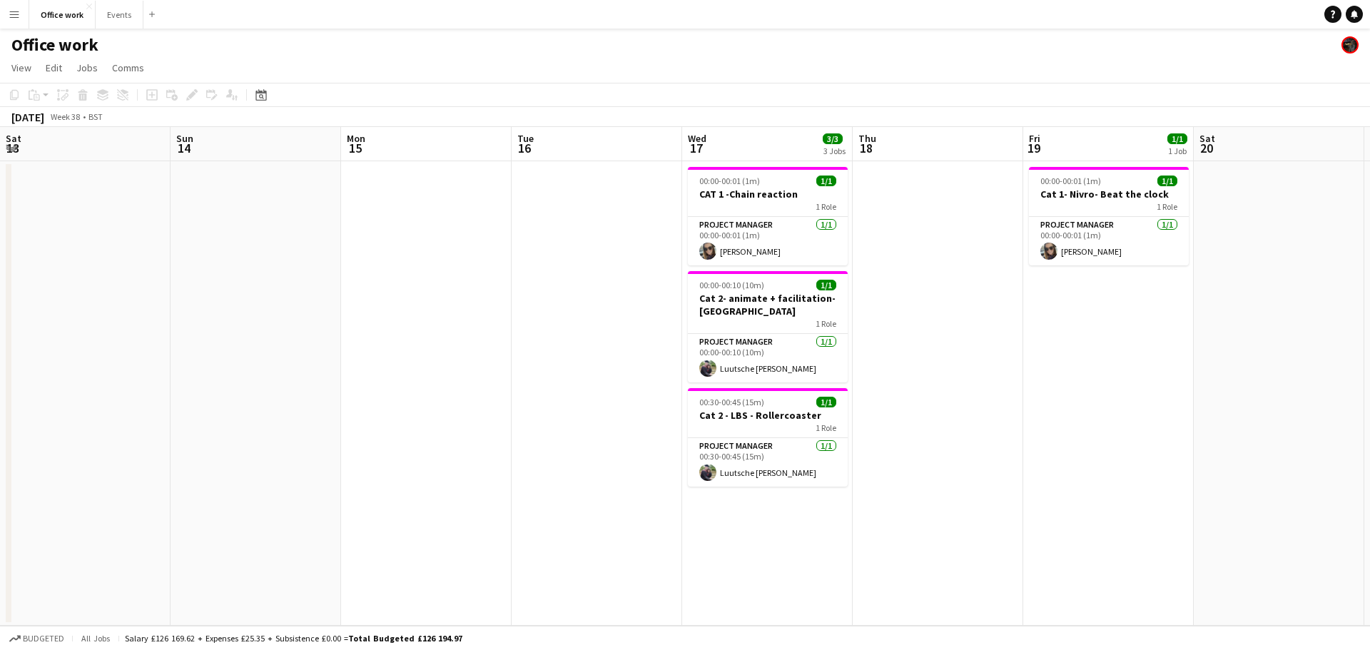
scroll to position [0, 511]
